Goal: Information Seeking & Learning: Learn about a topic

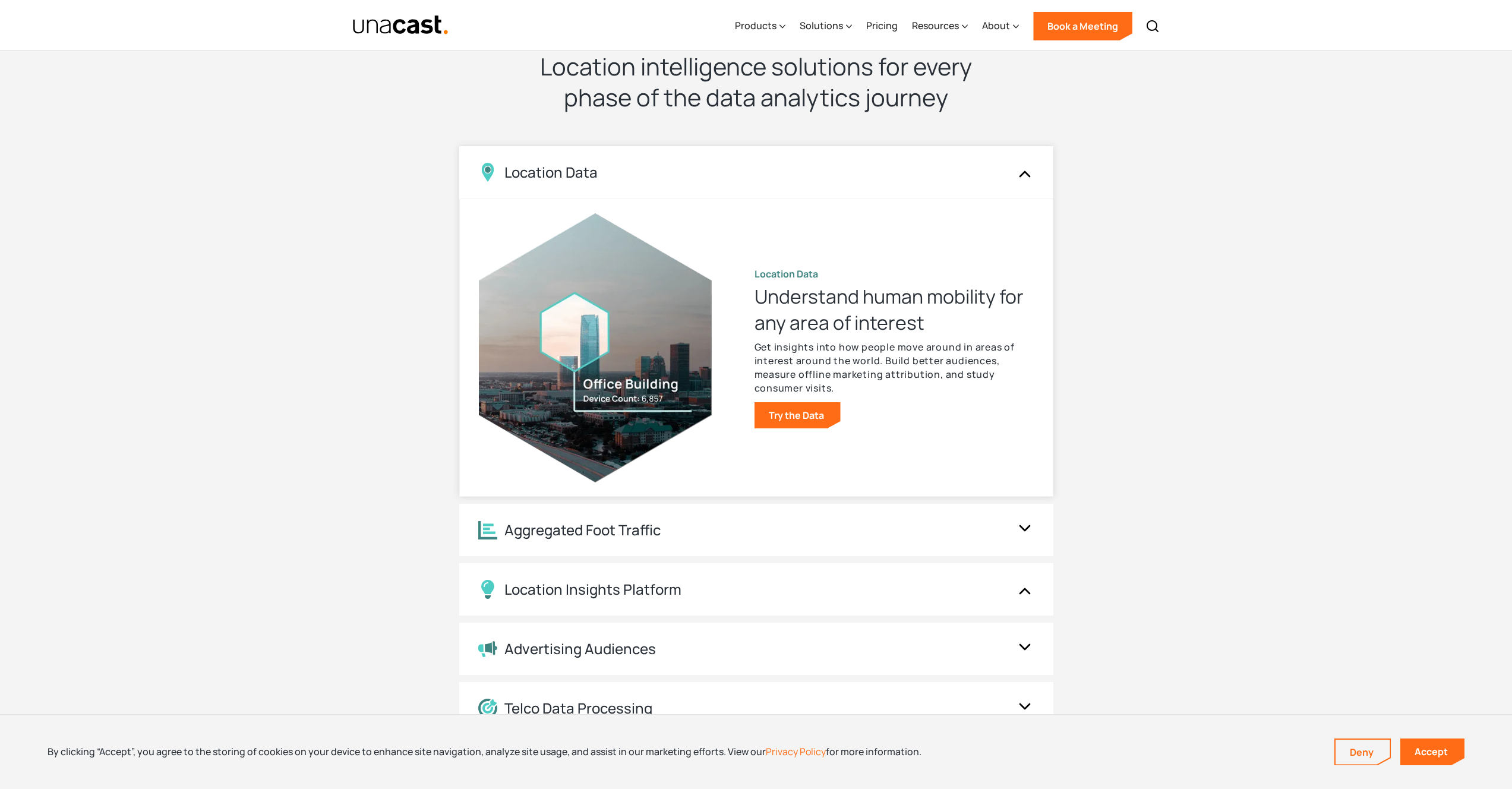
scroll to position [1099, 0]
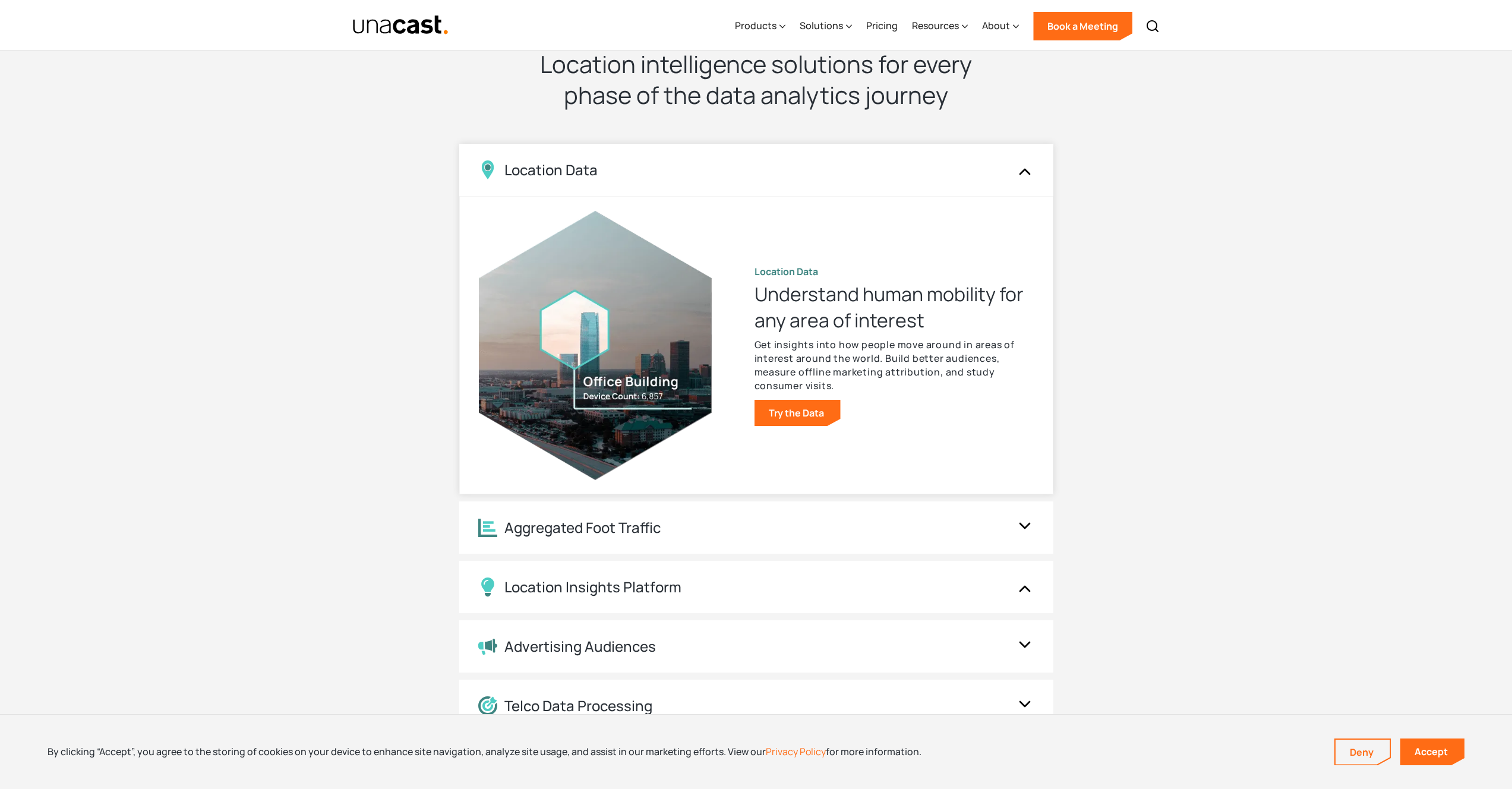
click at [1022, 168] on img at bounding box center [1025, 170] width 19 height 23
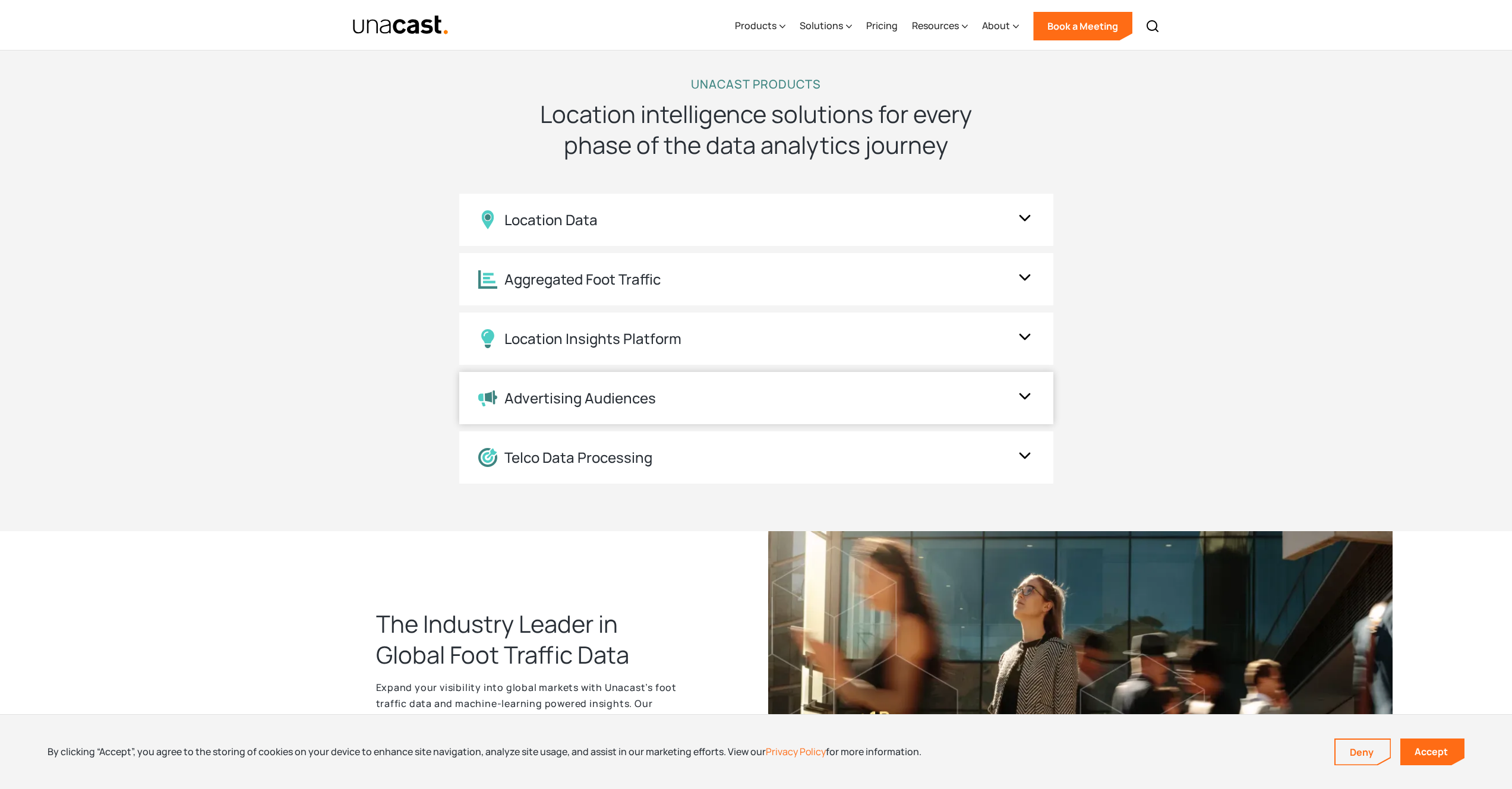
scroll to position [1034, 0]
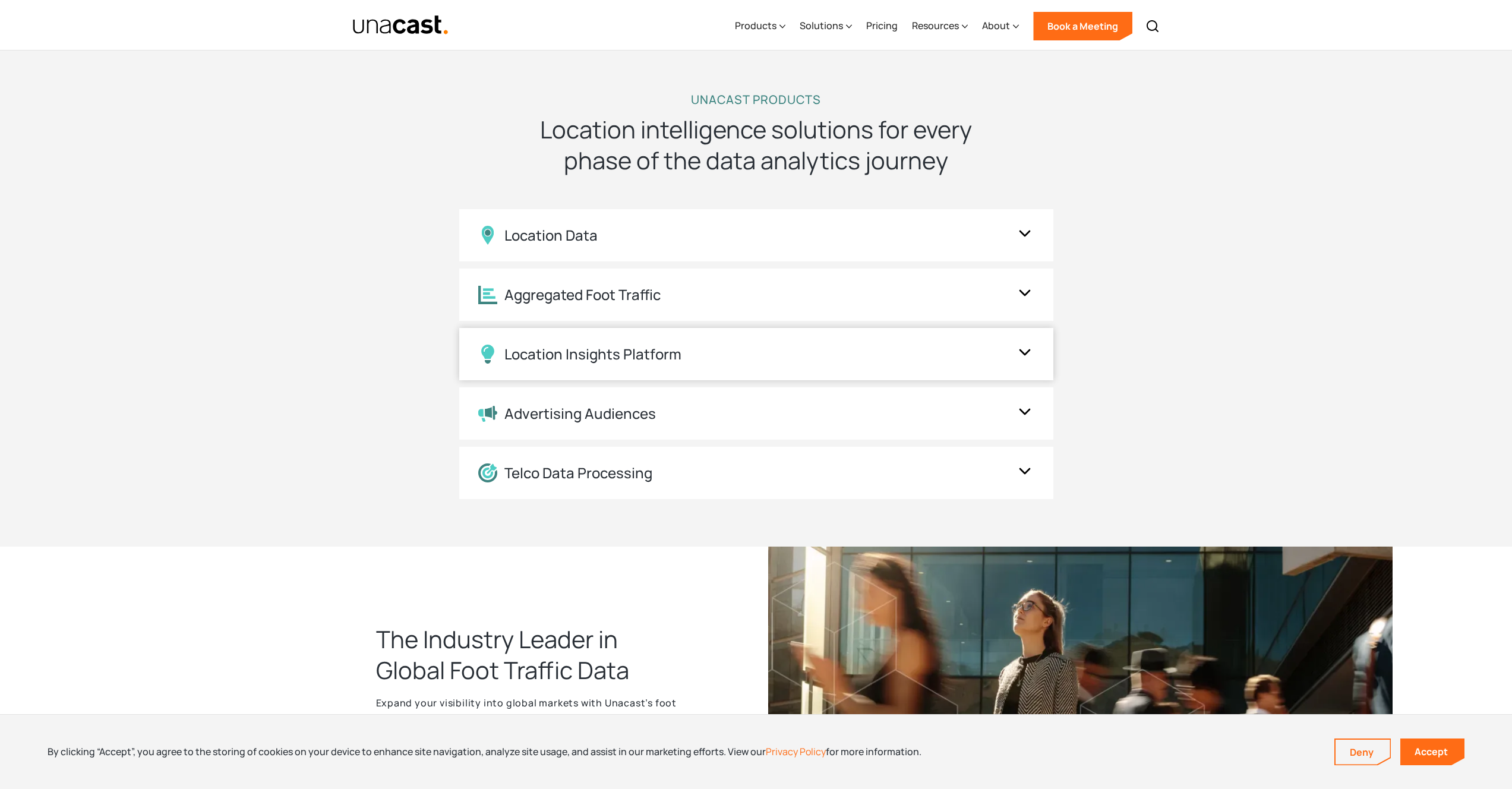
drag, startPoint x: 788, startPoint y: 344, endPoint x: 800, endPoint y: 359, distance: 19.2
click at [788, 344] on div "Location Insights Platform" at bounding box center [756, 354] width 594 height 52
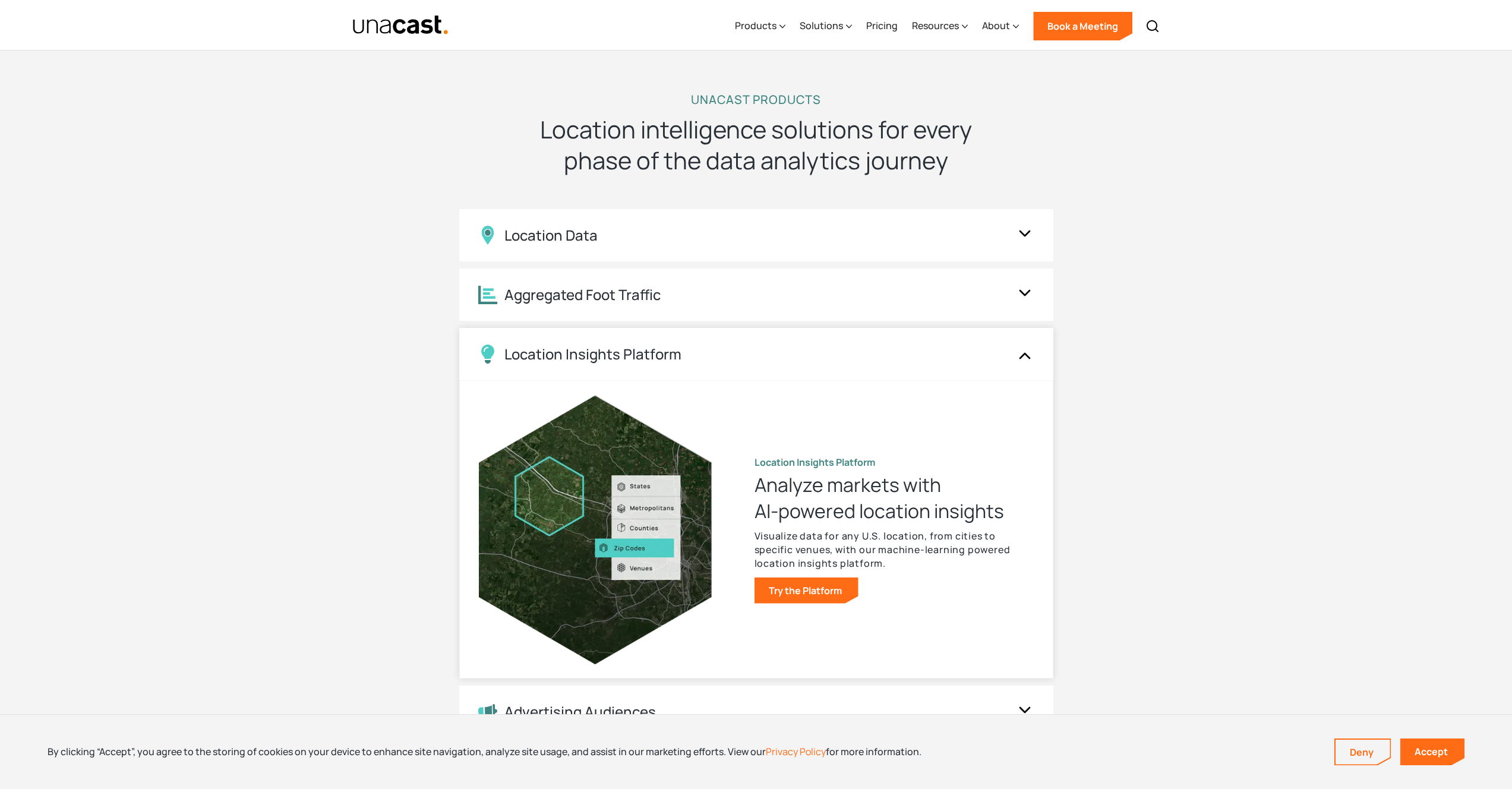
click at [831, 349] on div "Location Insights Platform" at bounding box center [744, 354] width 533 height 19
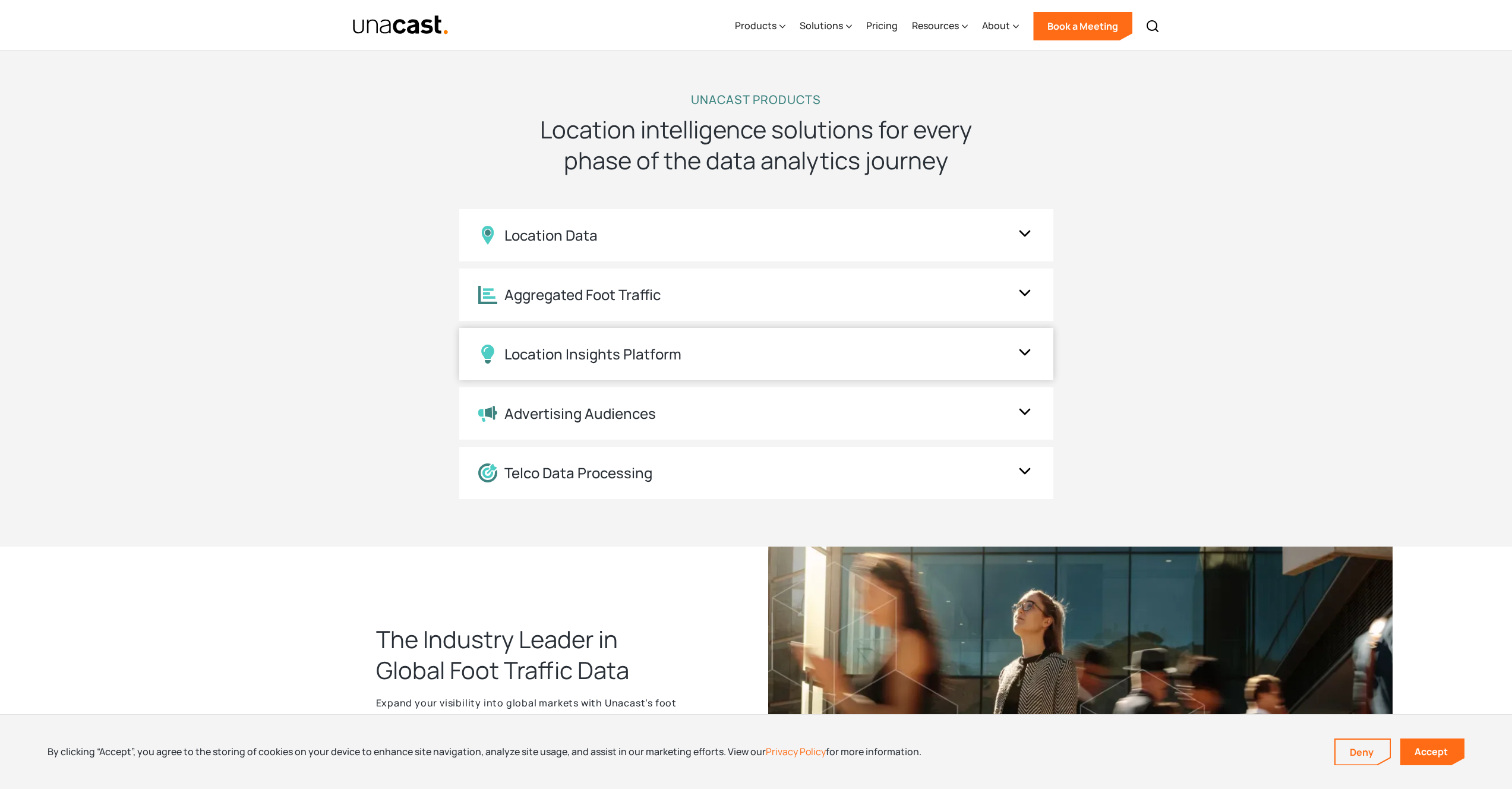
click at [599, 357] on div "Location Insights Platform" at bounding box center [593, 355] width 177 height 17
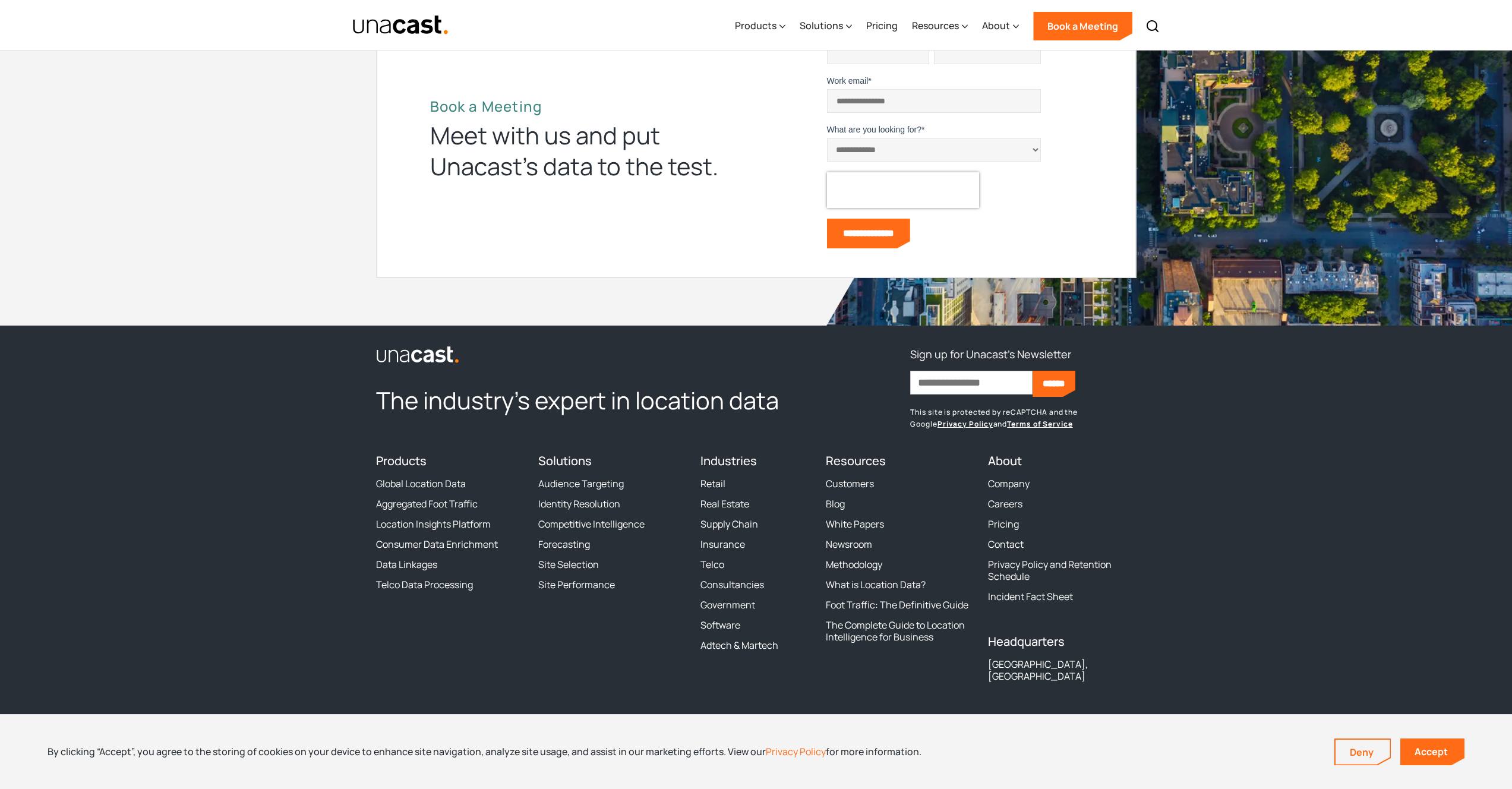
scroll to position [3437, 0]
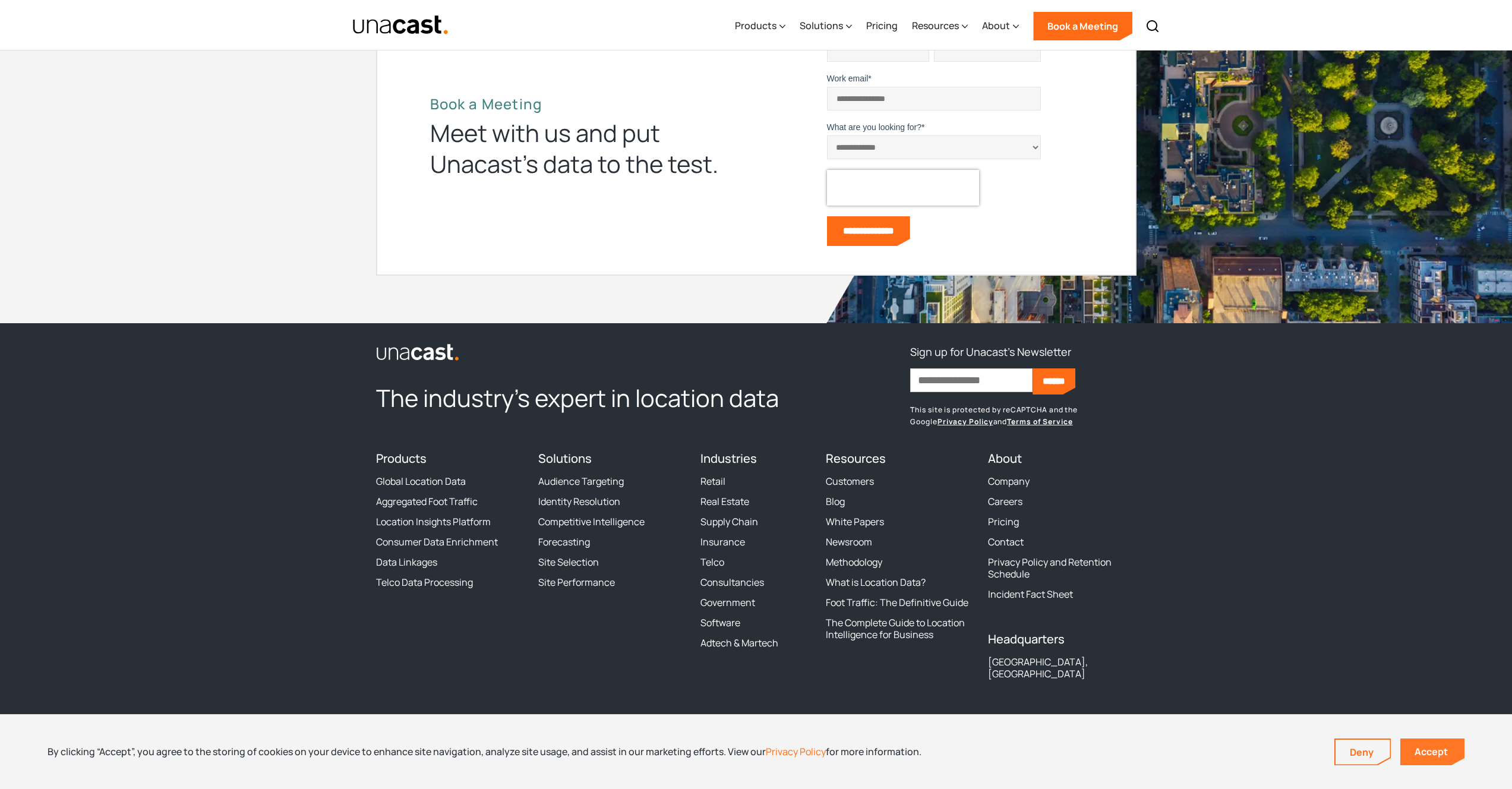
click at [1415, 756] on link "Accept" at bounding box center [1433, 751] width 64 height 27
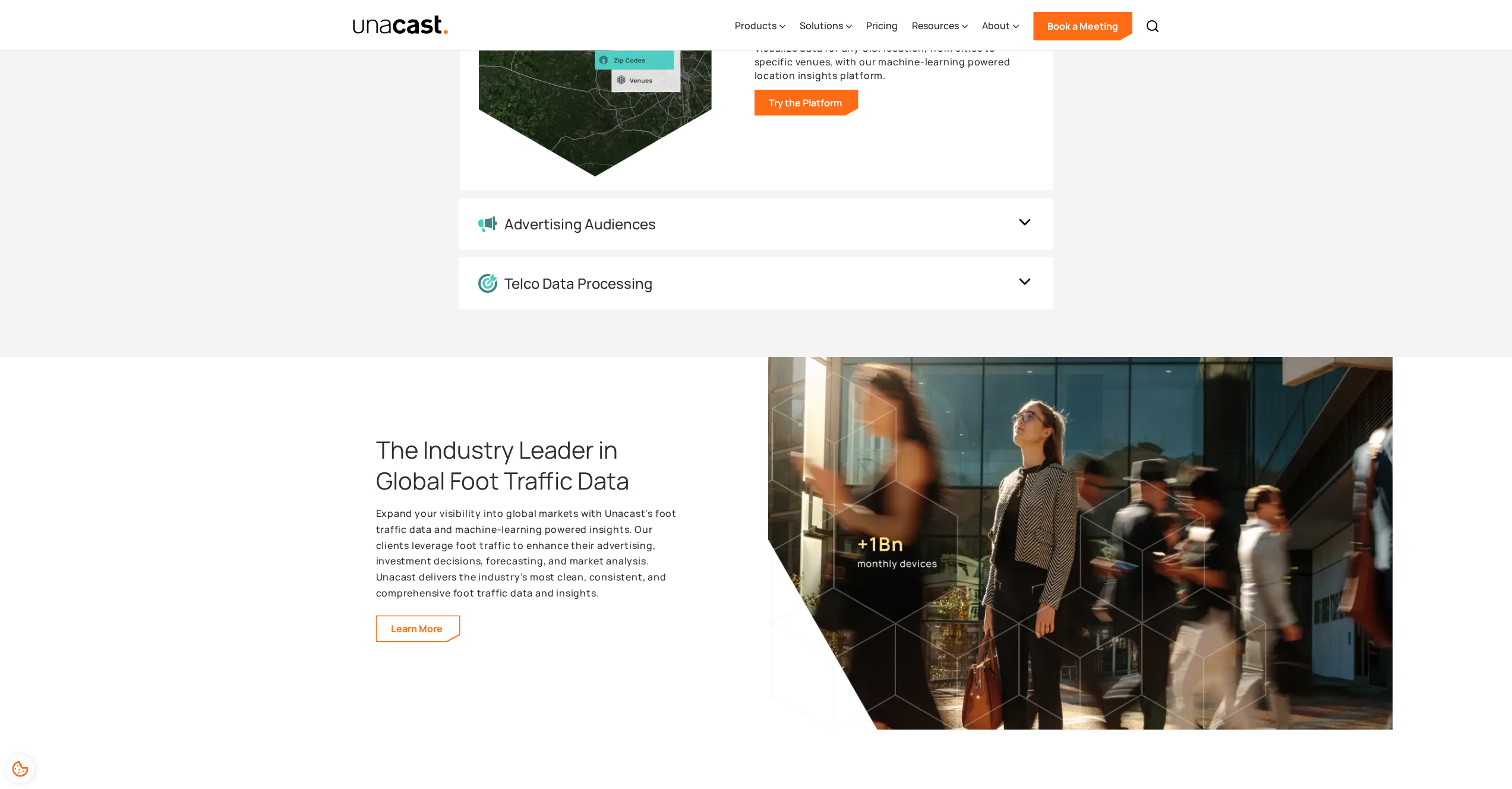
scroll to position [1430, 0]
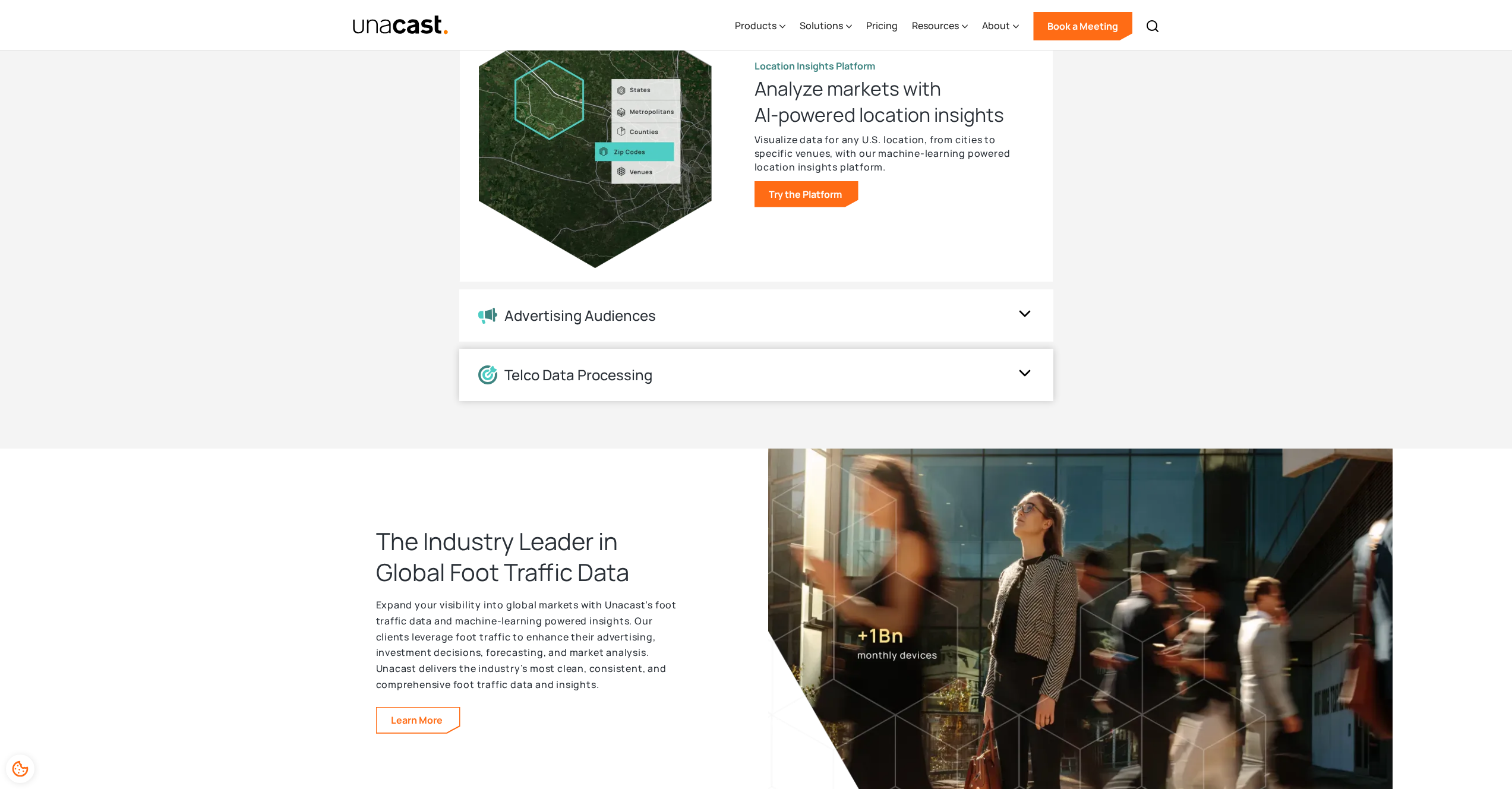
click at [681, 383] on div "Telco Data Processing" at bounding box center [744, 375] width 533 height 19
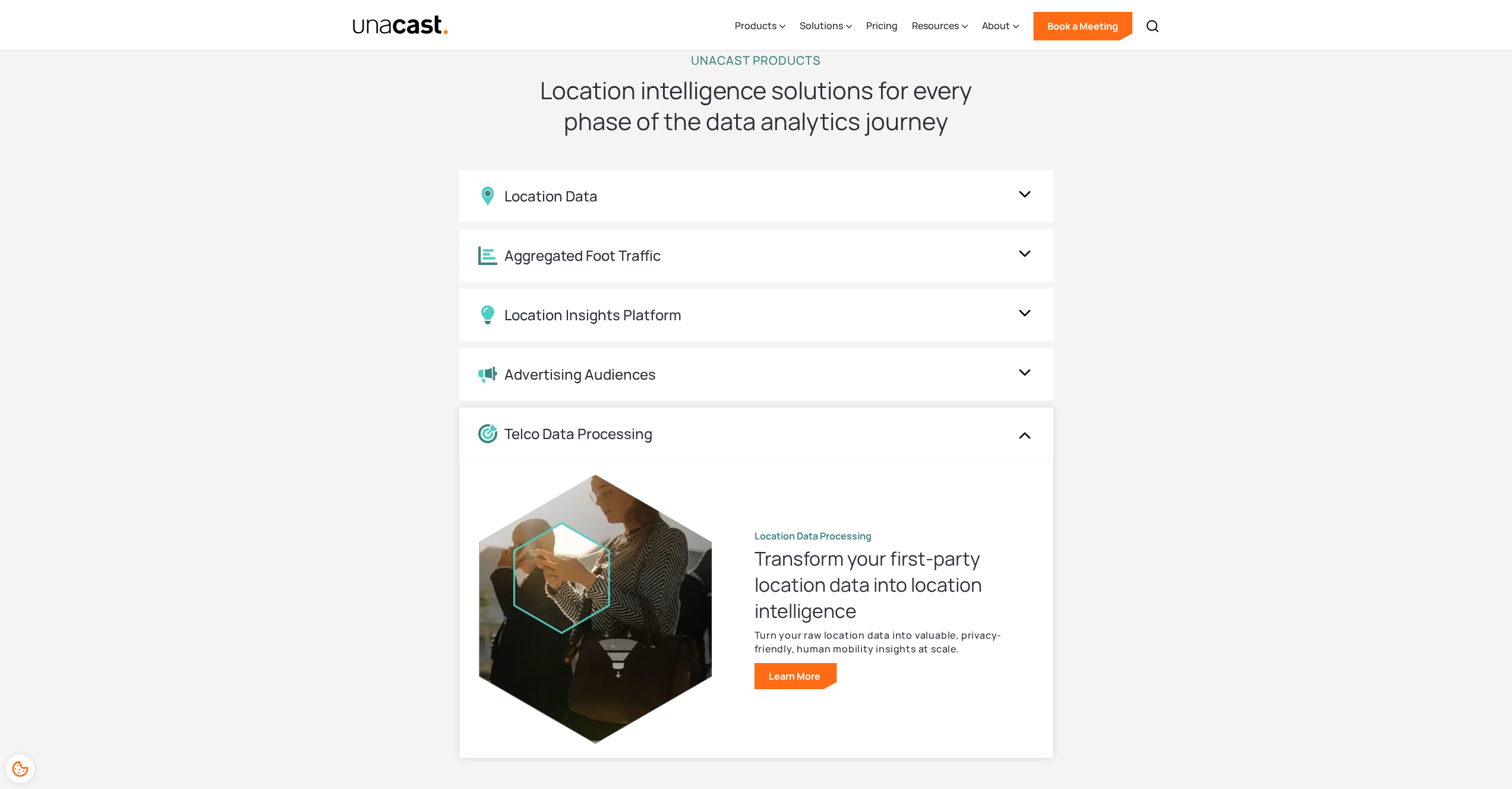
scroll to position [1058, 0]
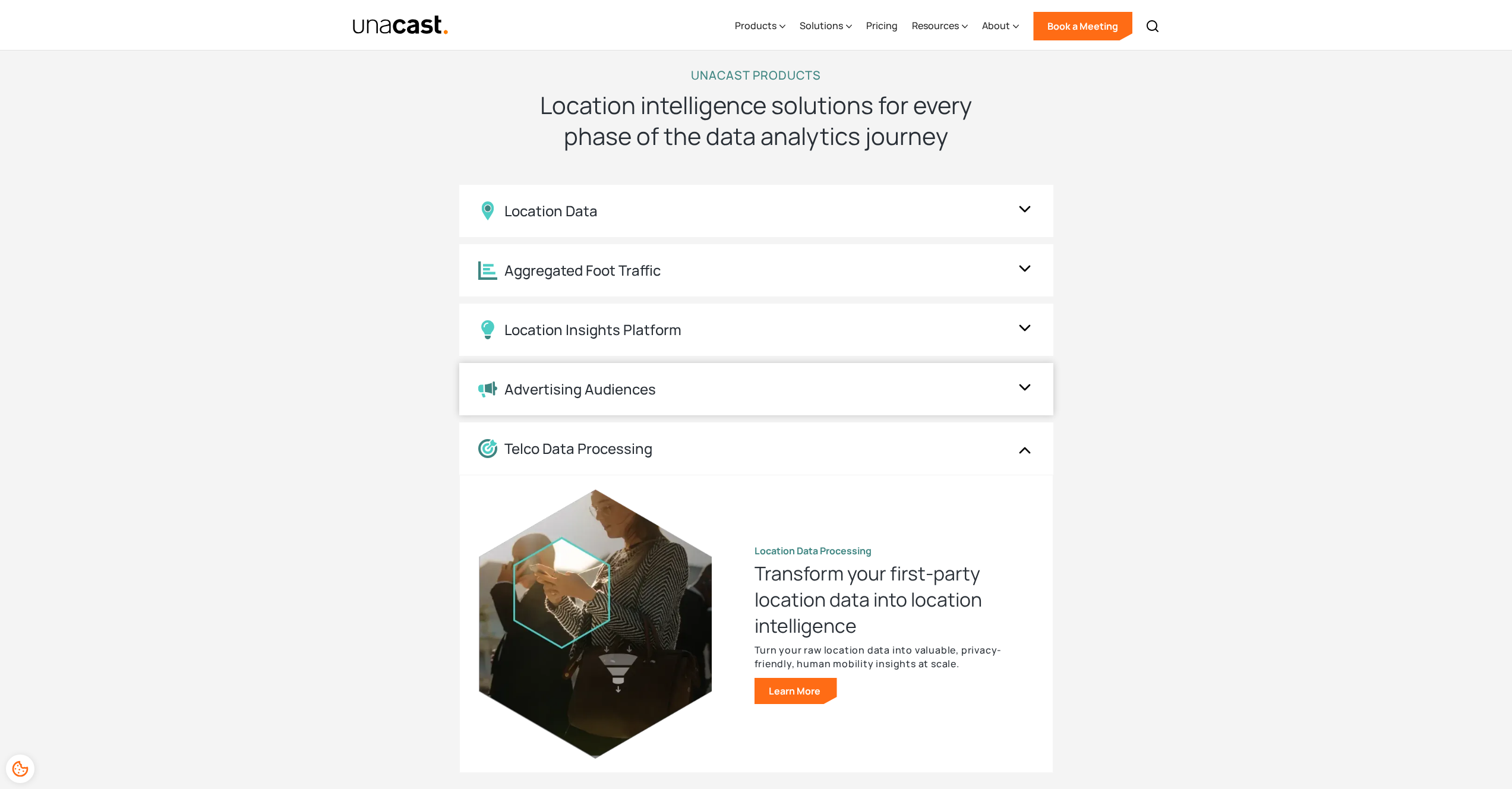
click at [742, 384] on div "Advertising Audiences" at bounding box center [744, 389] width 533 height 17
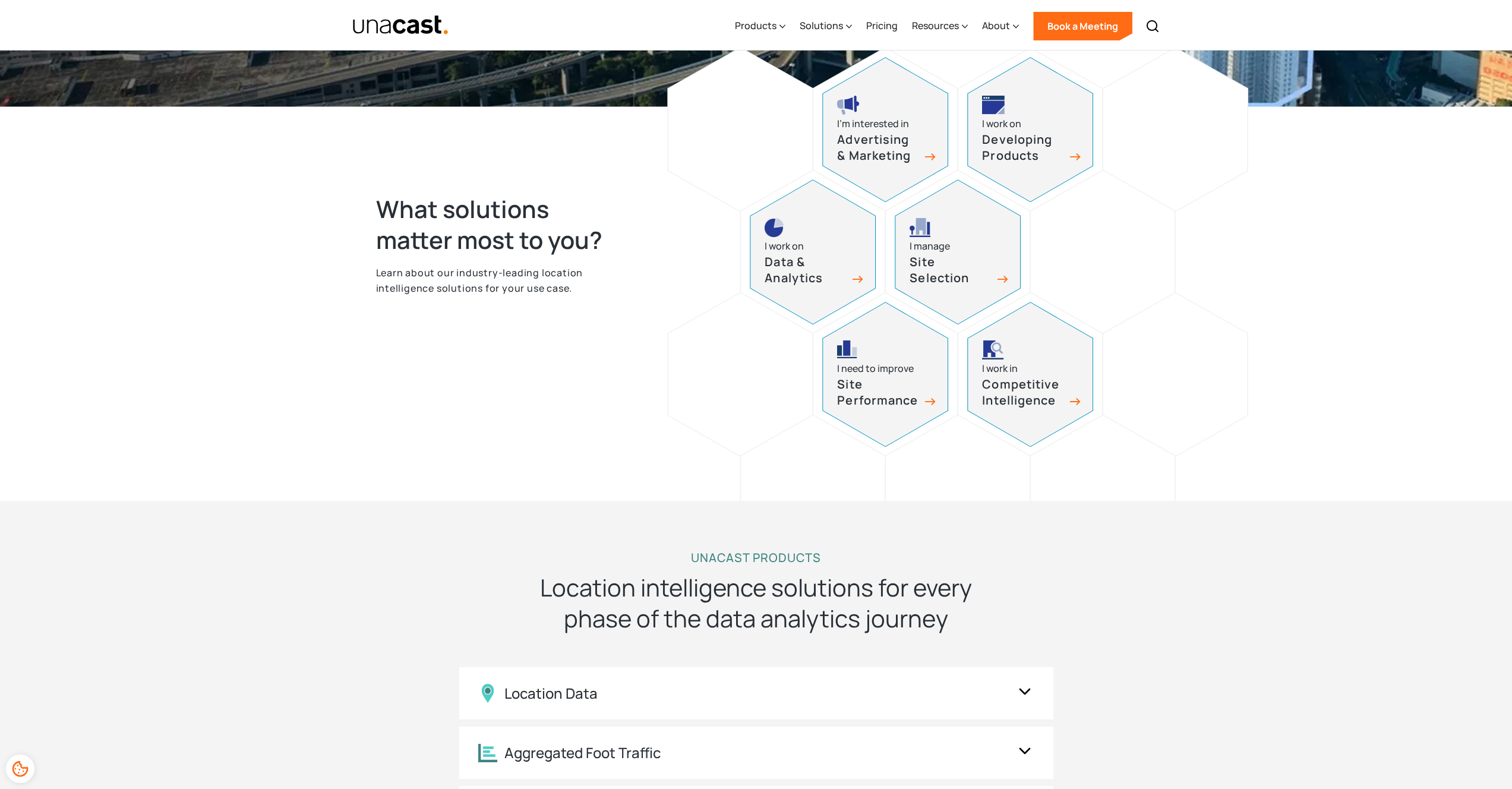
scroll to position [450, 0]
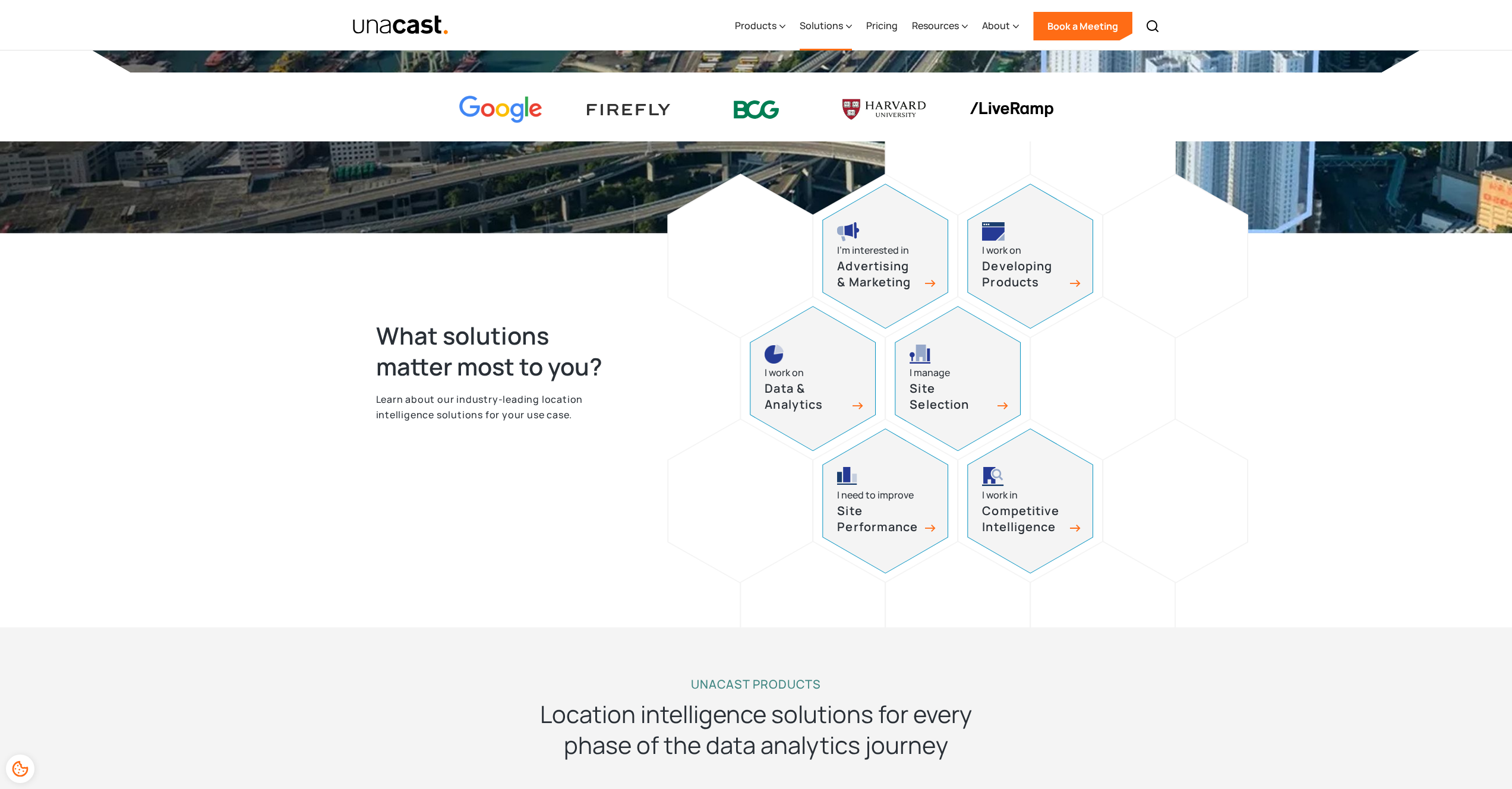
click at [846, 24] on div "Solutions" at bounding box center [826, 26] width 52 height 49
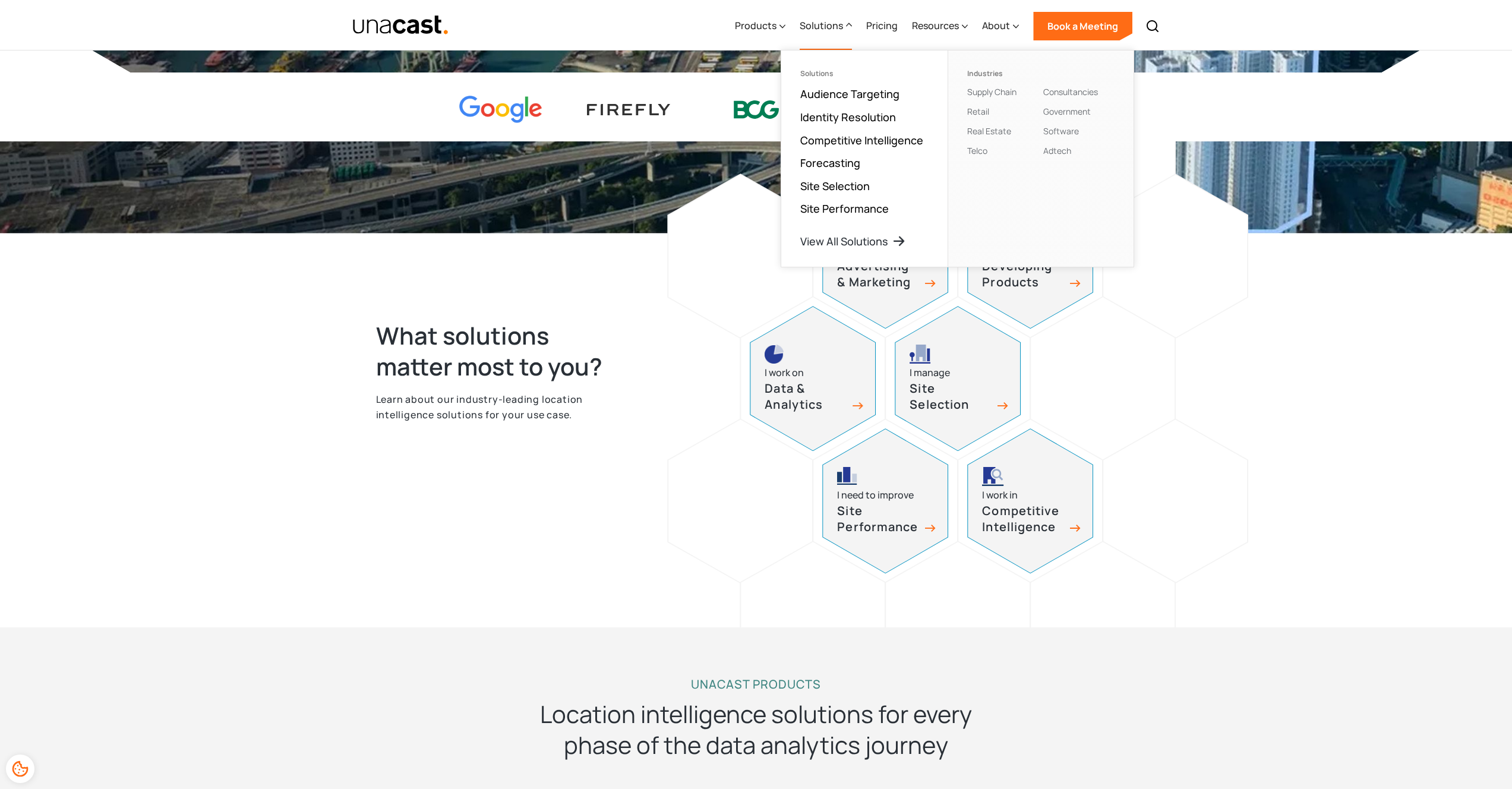
click at [689, 518] on div at bounding box center [740, 500] width 144 height 163
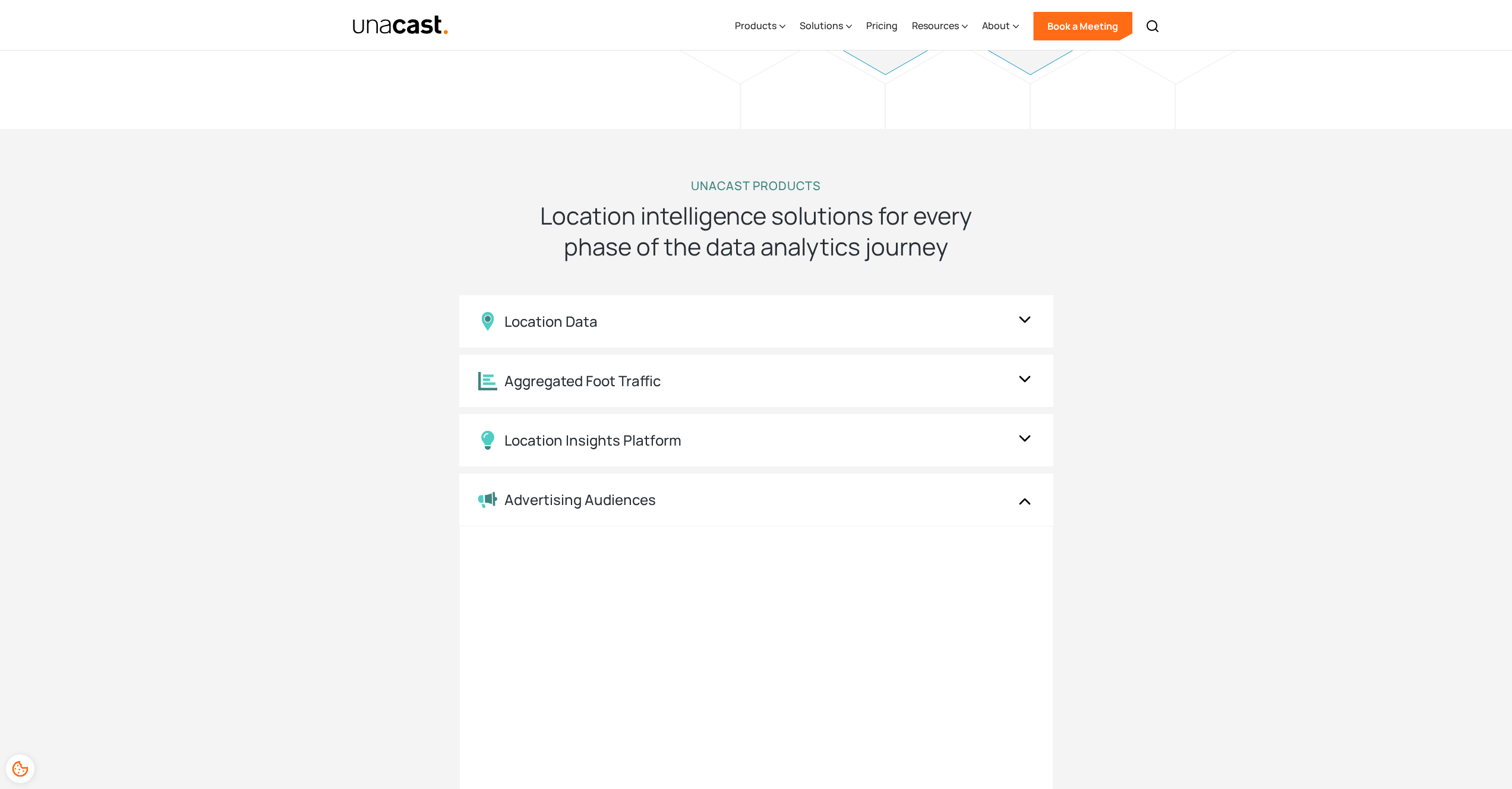
scroll to position [958, 0]
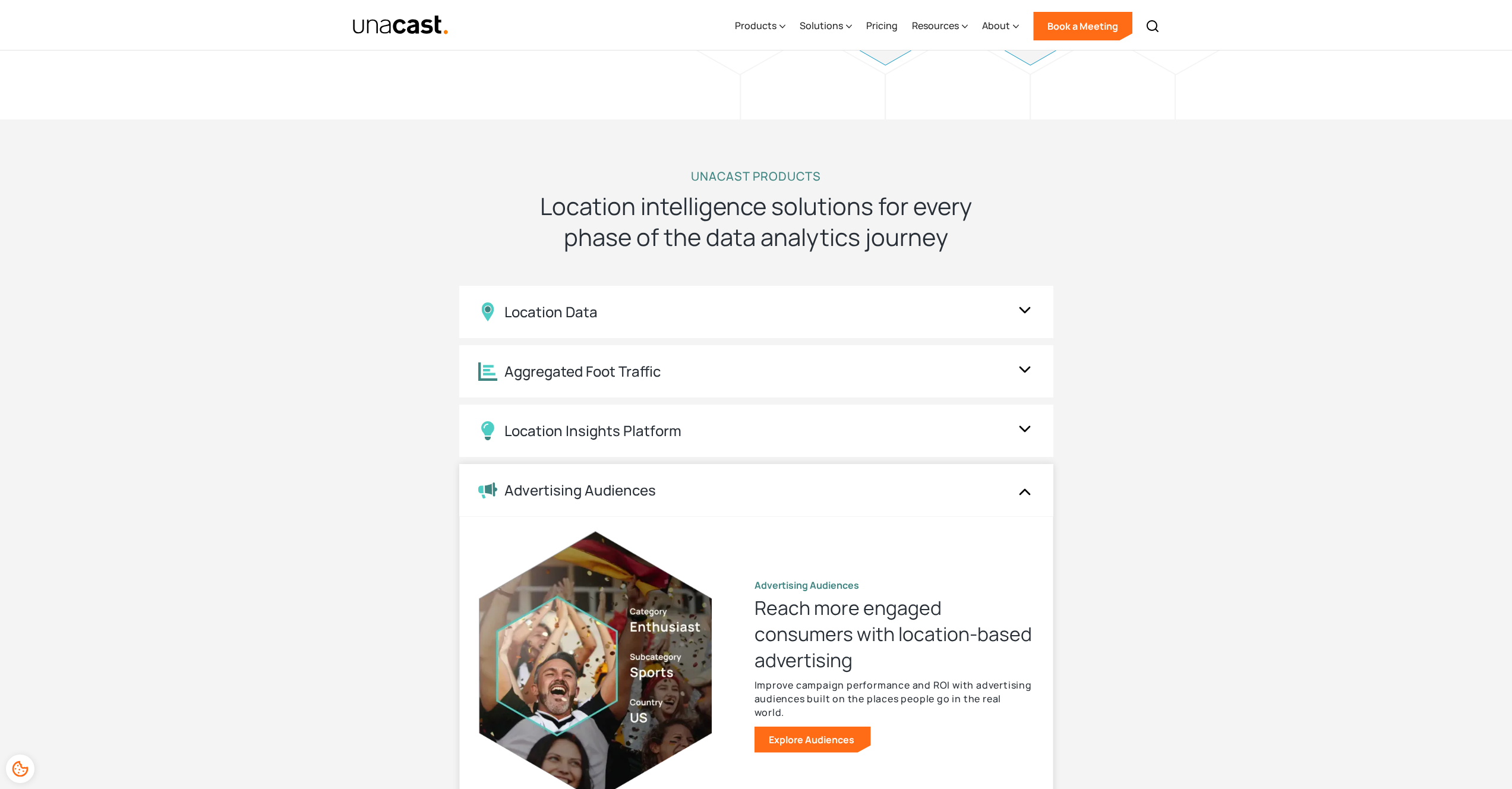
click at [641, 477] on div "Advertising Audiences" at bounding box center [756, 490] width 594 height 52
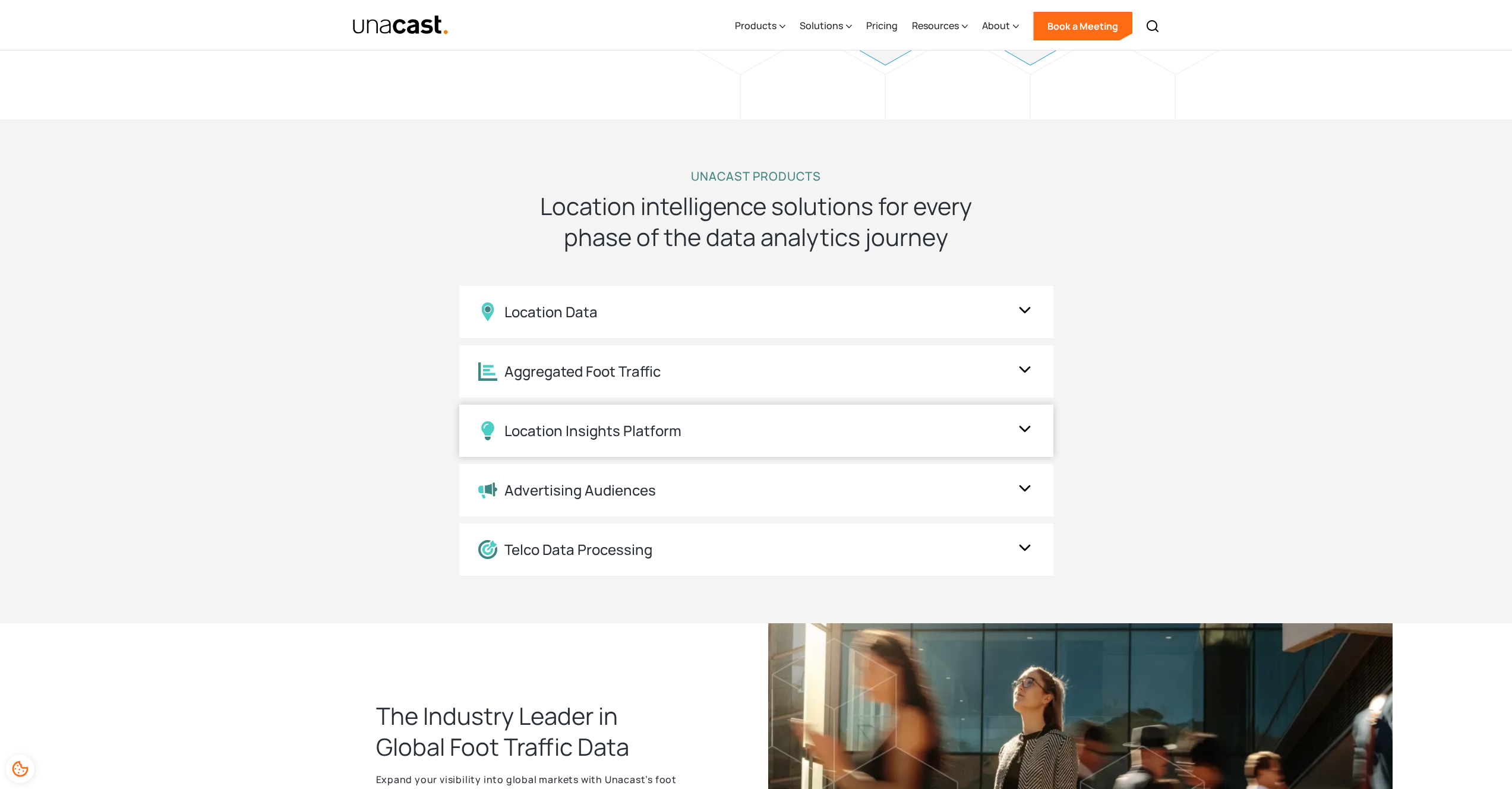
click at [645, 434] on div "Location Insights Platform" at bounding box center [593, 431] width 177 height 17
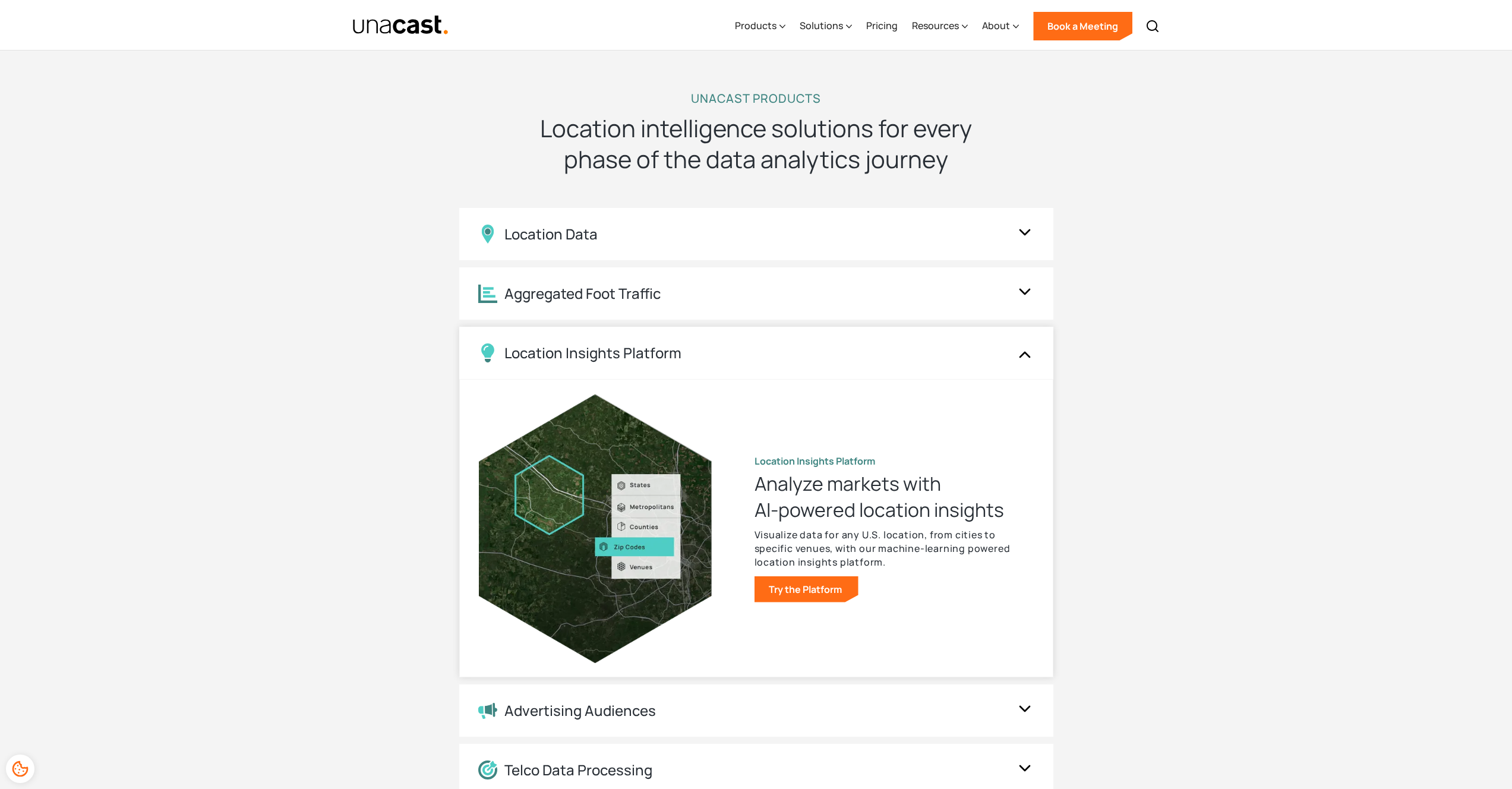
scroll to position [1172, 0]
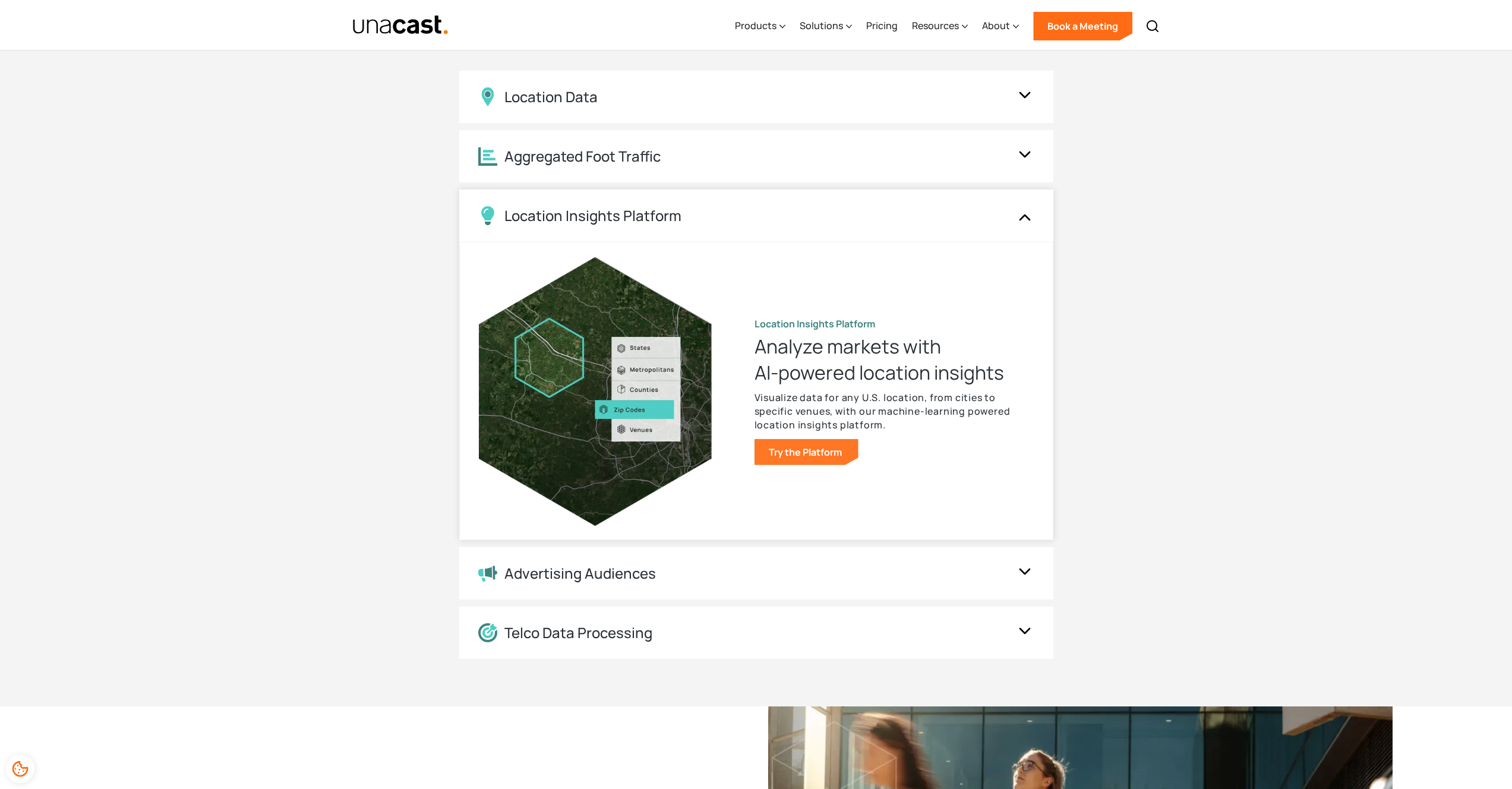
click at [801, 450] on link "Try the Platform" at bounding box center [806, 452] width 104 height 26
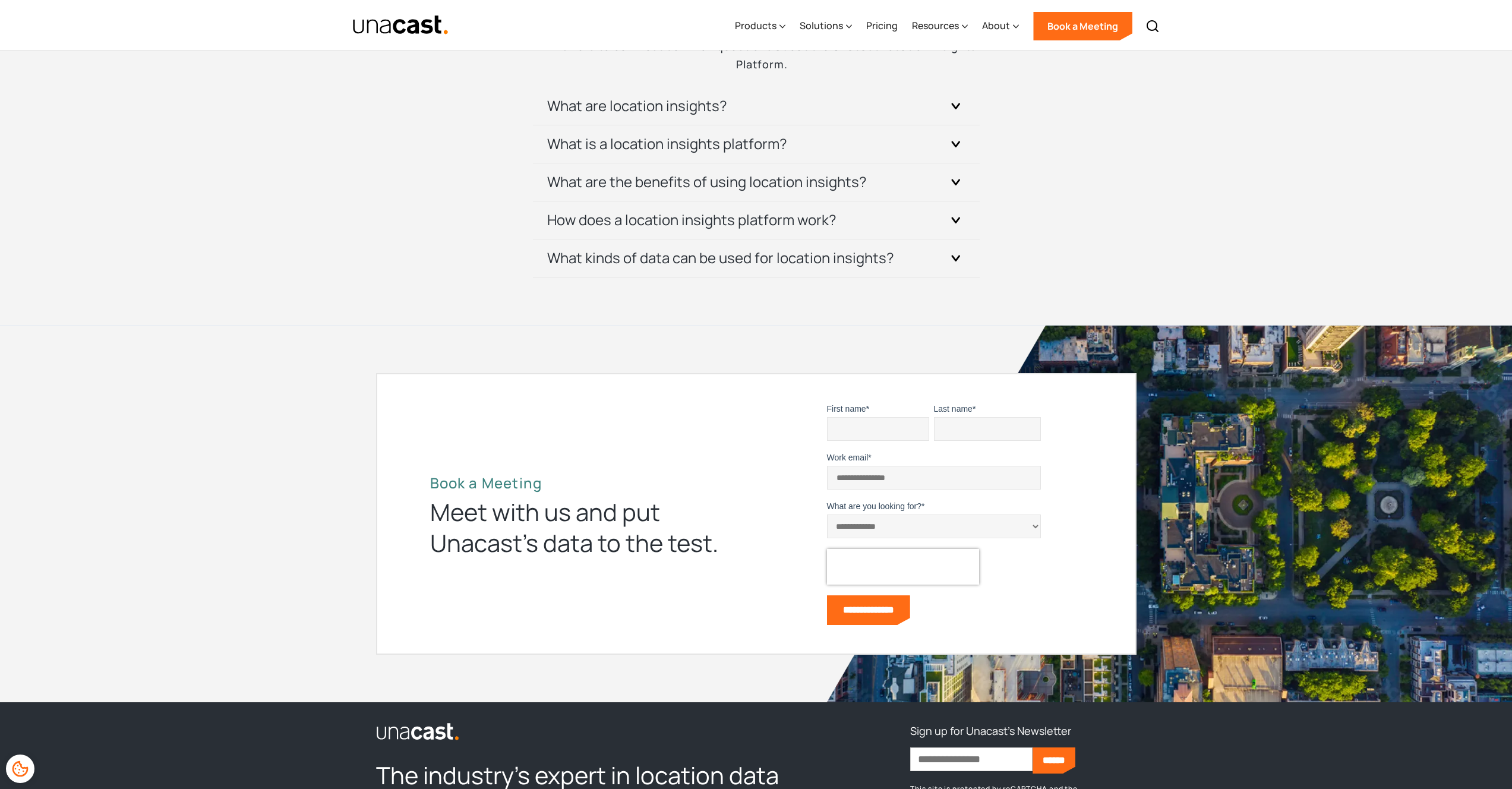
scroll to position [4598, 0]
